Goal: Transaction & Acquisition: Download file/media

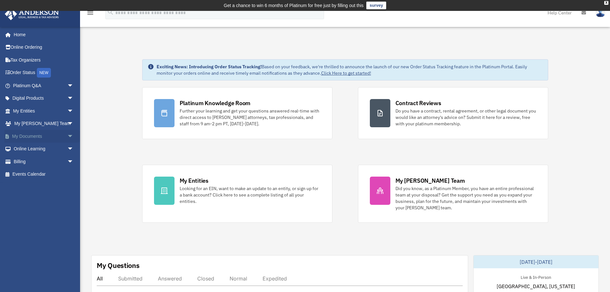
click at [67, 137] on span "arrow_drop_down" at bounding box center [73, 136] width 13 height 13
click at [30, 147] on link "Box" at bounding box center [46, 148] width 74 height 13
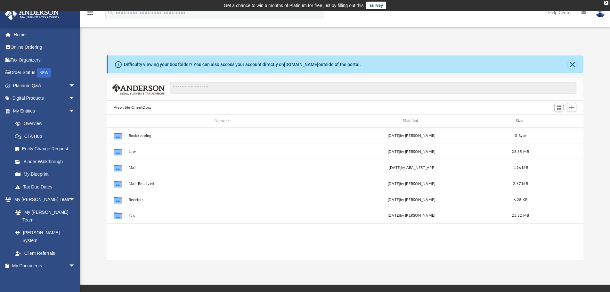
scroll to position [141, 472]
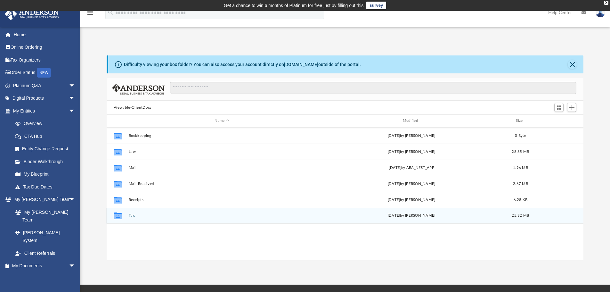
click at [130, 215] on button "Tax" at bounding box center [221, 215] width 187 height 4
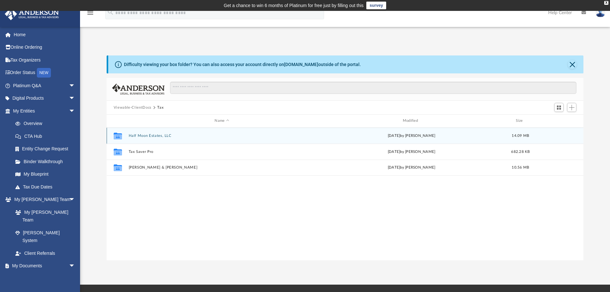
click at [143, 137] on button "Half Moon Estates, LLC" at bounding box center [221, 135] width 187 height 4
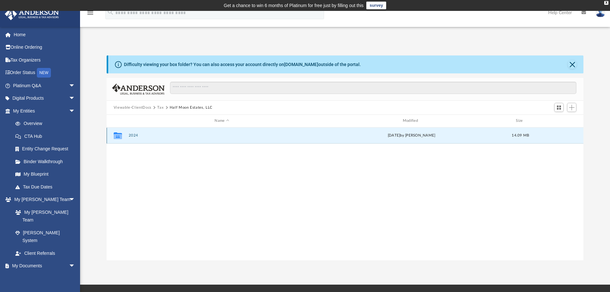
click at [134, 137] on button "2024" at bounding box center [221, 135] width 187 height 4
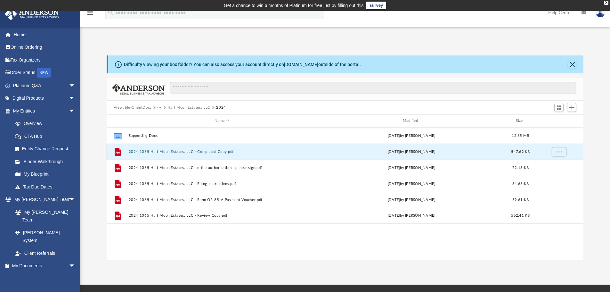
click at [215, 150] on button "2024 1065 Half Moon Estates, LLC - Completed Copy.pdf" at bounding box center [221, 151] width 187 height 4
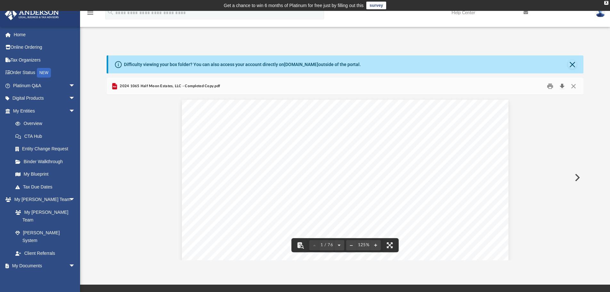
click at [563, 88] on button "Download" at bounding box center [562, 86] width 12 height 10
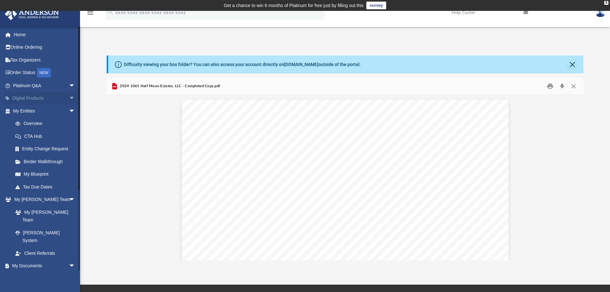
click at [69, 97] on span "arrow_drop_down" at bounding box center [75, 98] width 13 height 13
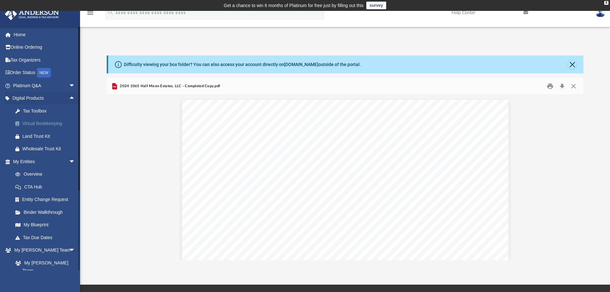
click at [38, 123] on div "Virtual Bookkeeping" at bounding box center [49, 123] width 54 height 8
